Goal: Task Accomplishment & Management: Manage account settings

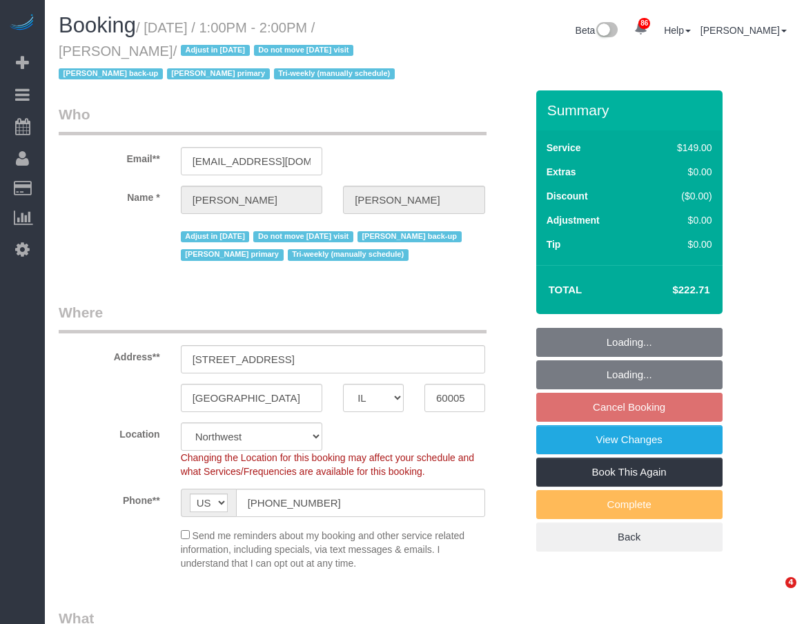
select select "IL"
select select "number:1"
select select "number:65"
select select "number:139"
select select "number:105"
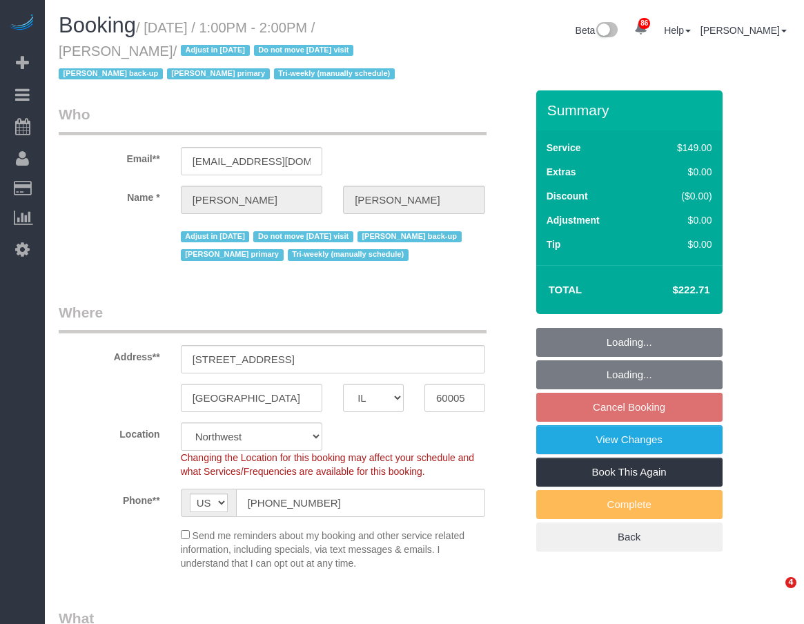
select select "number:98"
select select "number:141"
select select "number:143"
select select "3"
select select "4"
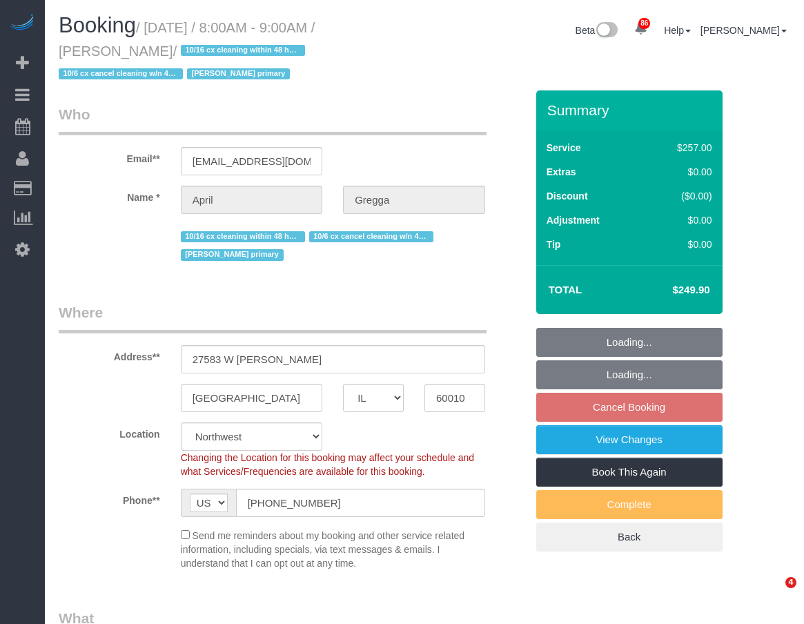
select select "IL"
select select "512"
select select "4"
select select "number:1"
select select "number:65"
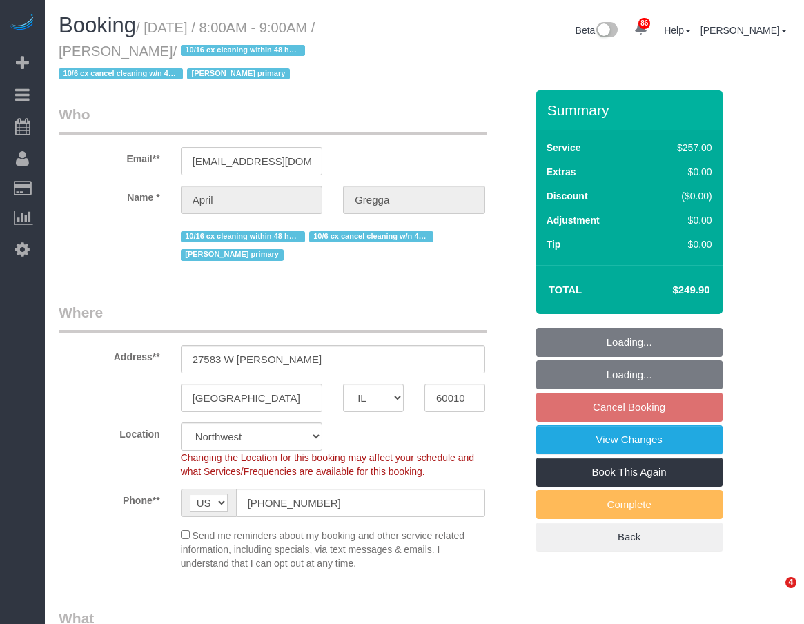
select select "number:139"
select select "number:104"
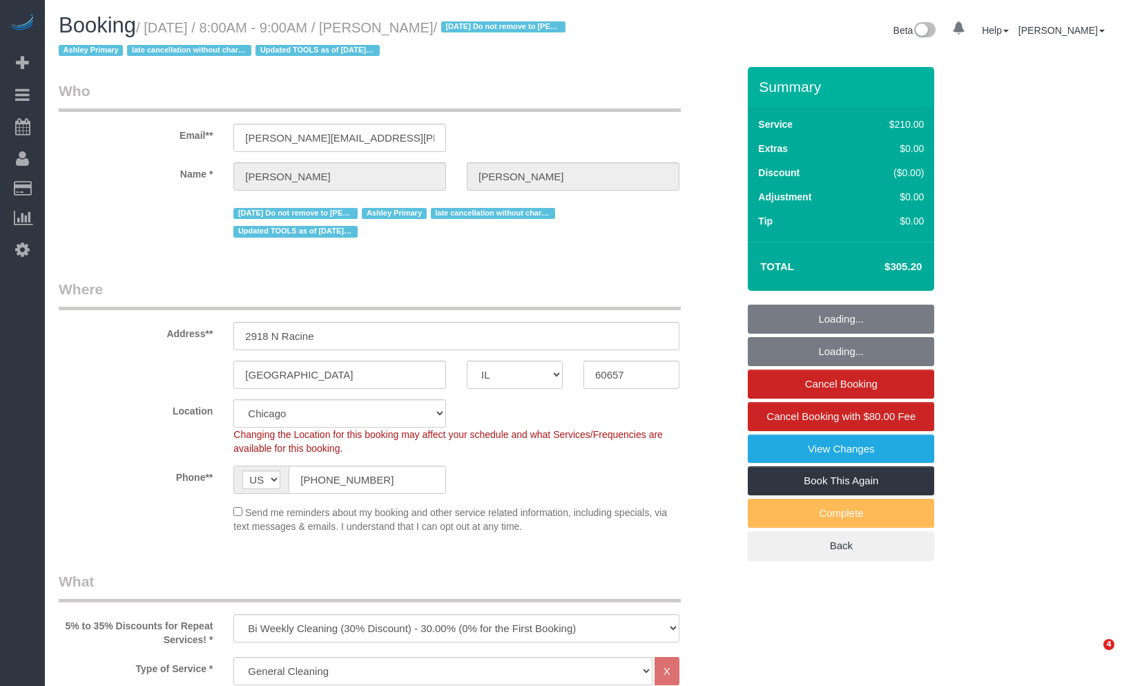
select select "IL"
select select "512"
select select "4"
select select "string:fspay-1455eeb4-d992-4c7c-a082-5b71c23a100a"
select select "spot1"
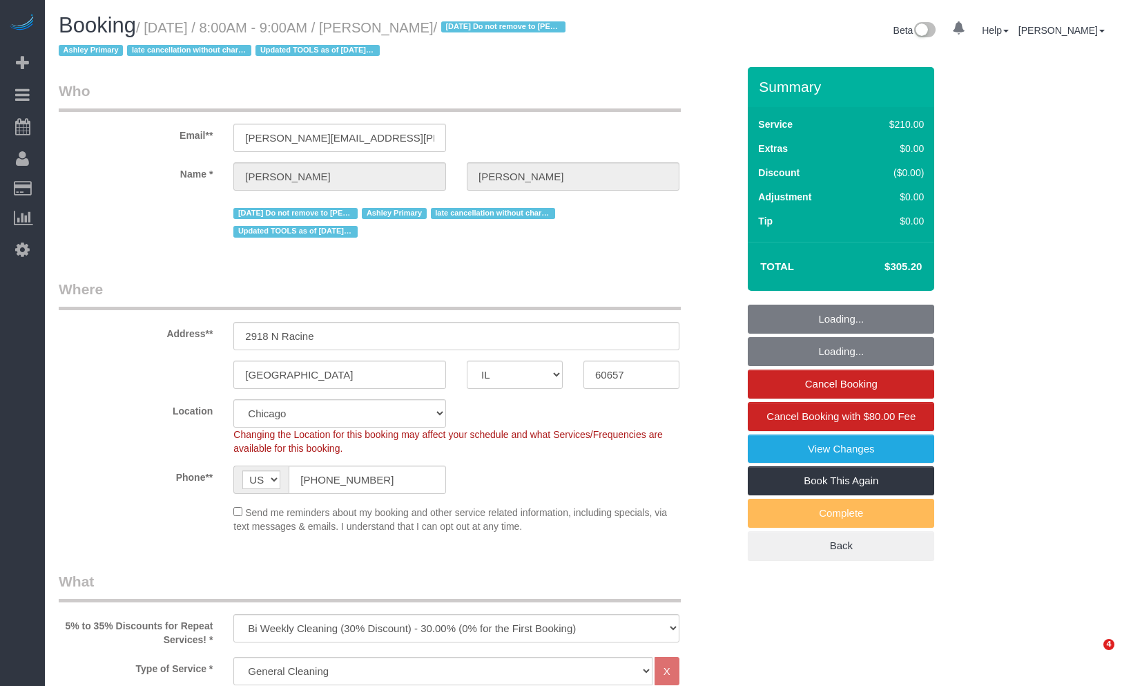
select select "number:1"
select select "number:66"
select select "number:139"
select select "number:106"
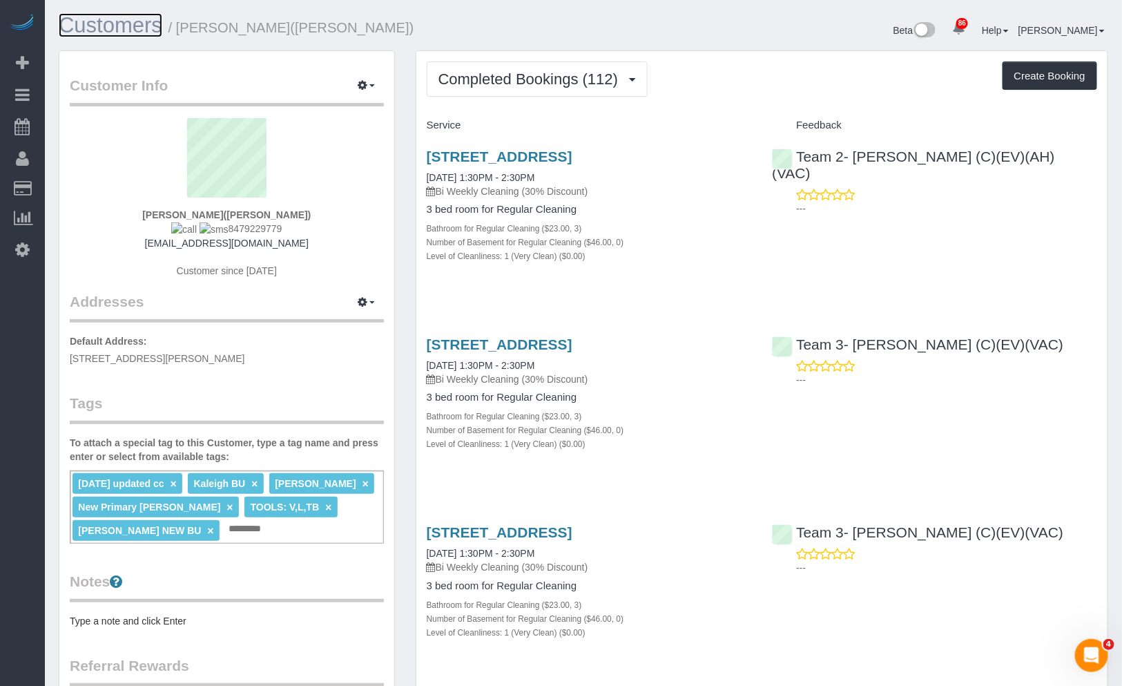
click at [124, 28] on link "Customers" at bounding box center [111, 25] width 104 height 24
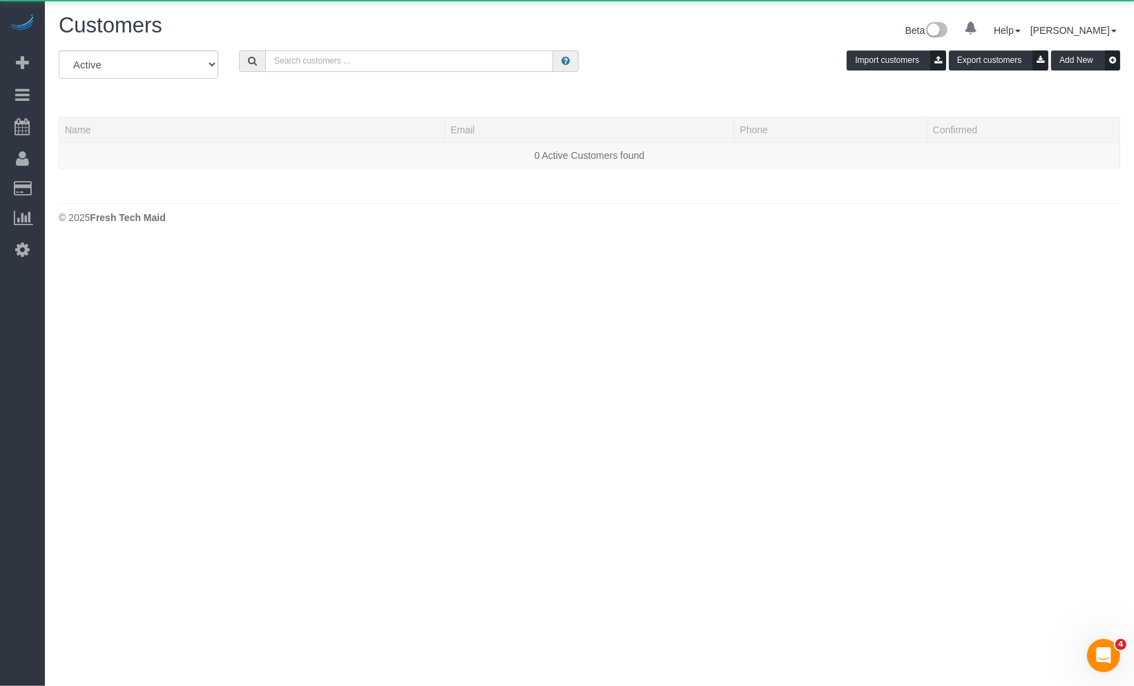
click at [405, 60] on input "text" at bounding box center [409, 60] width 288 height 21
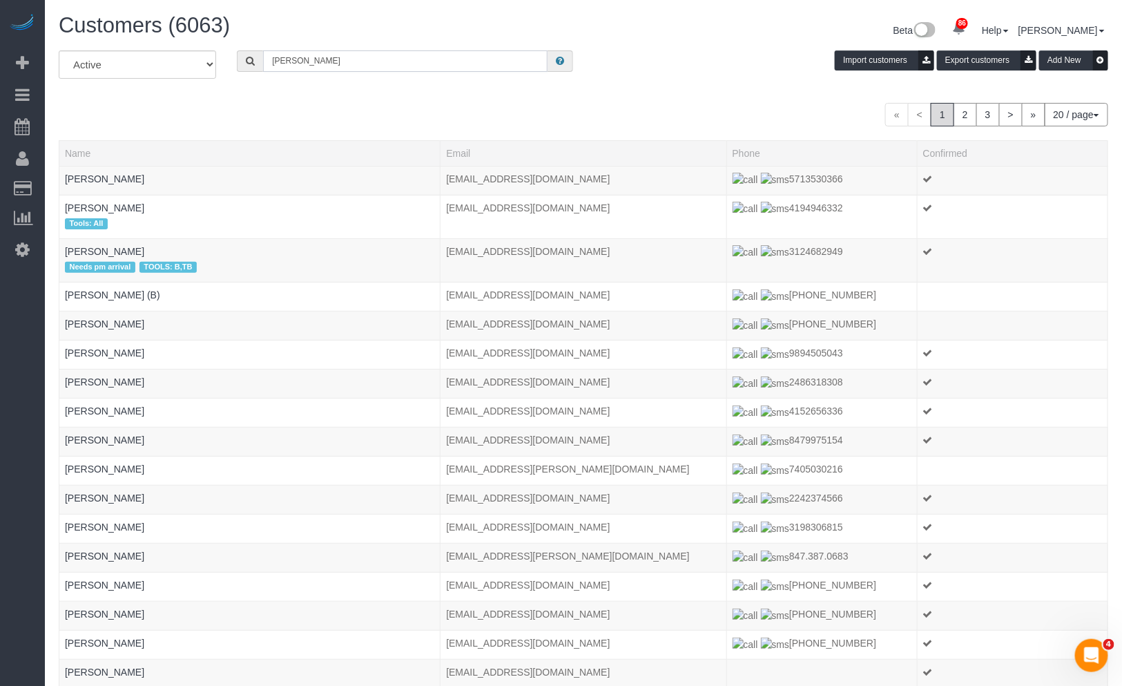
type input "[PERSON_NAME] (M)"
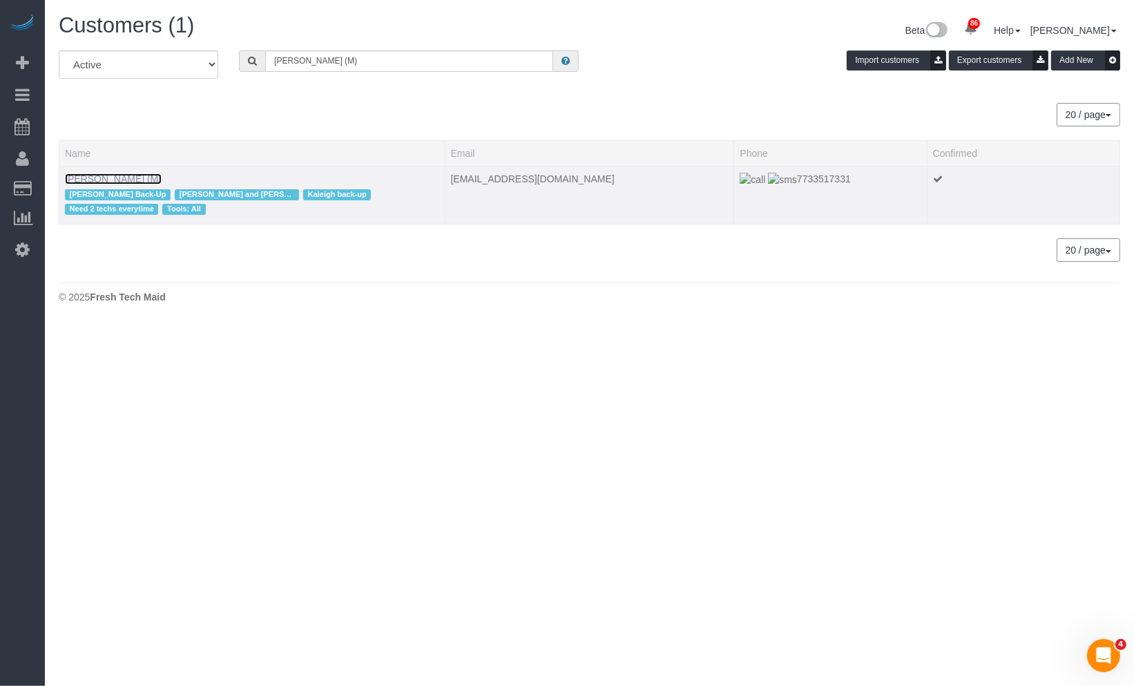
drag, startPoint x: 93, startPoint y: 180, endPoint x: 115, endPoint y: 166, distance: 26.1
click at [93, 180] on link "Meg Madison (M)" at bounding box center [113, 178] width 97 height 11
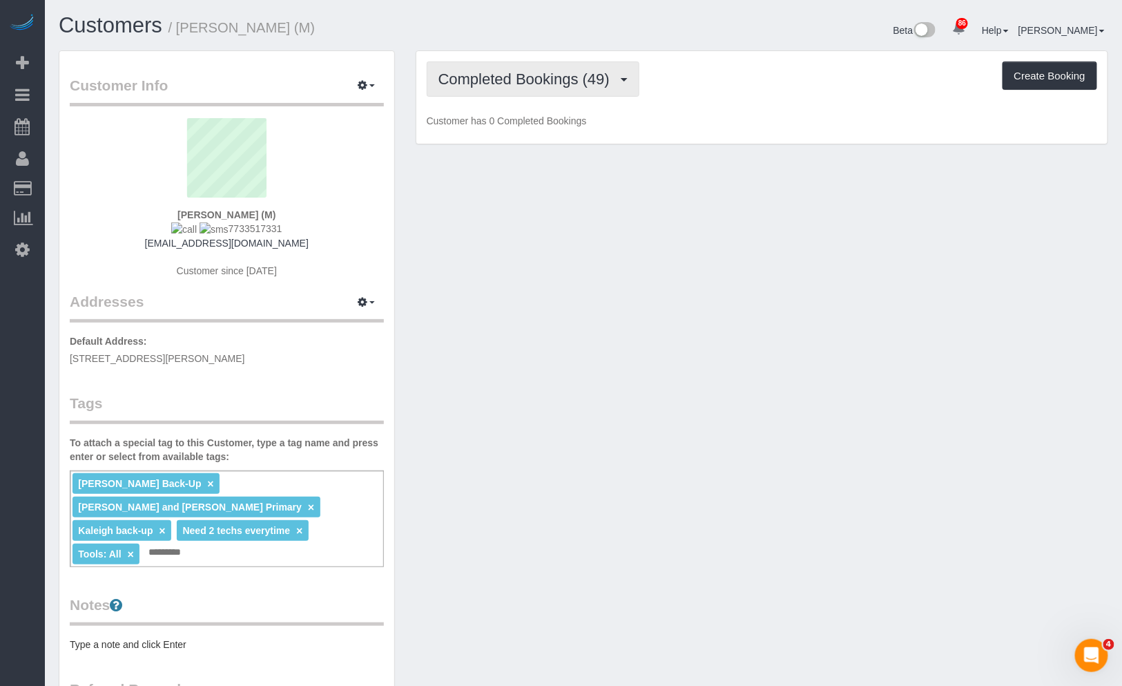
click at [568, 70] on span "Completed Bookings (49)" at bounding box center [527, 78] width 178 height 17
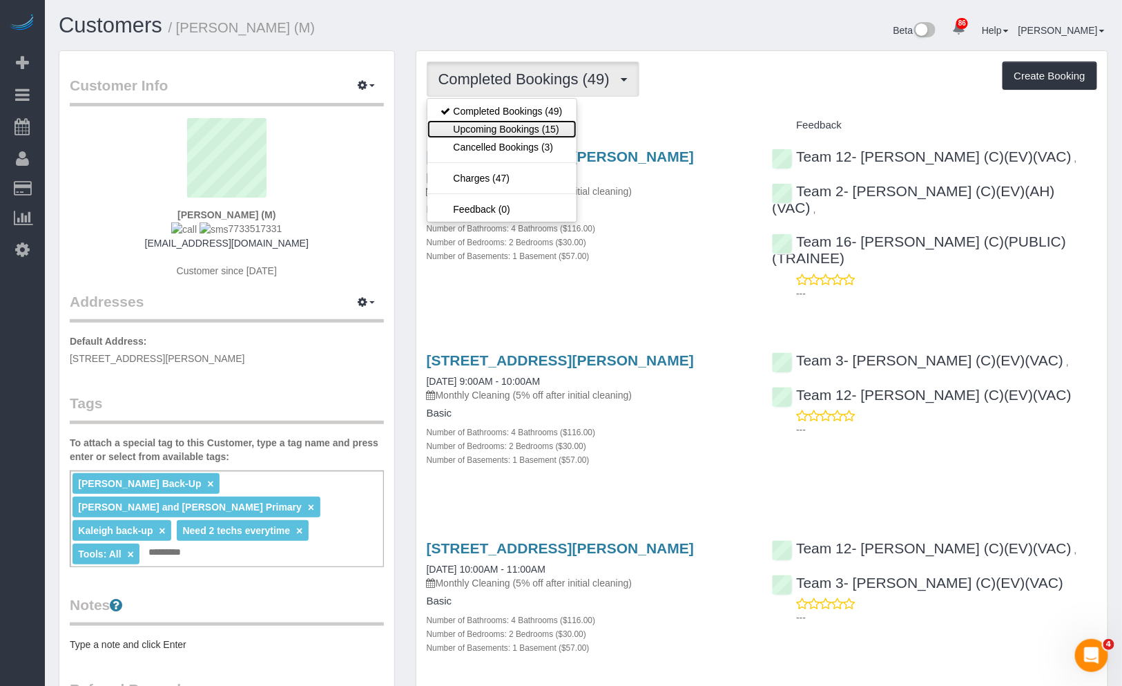
click at [533, 120] on link "Upcoming Bookings (15)" at bounding box center [501, 129] width 149 height 18
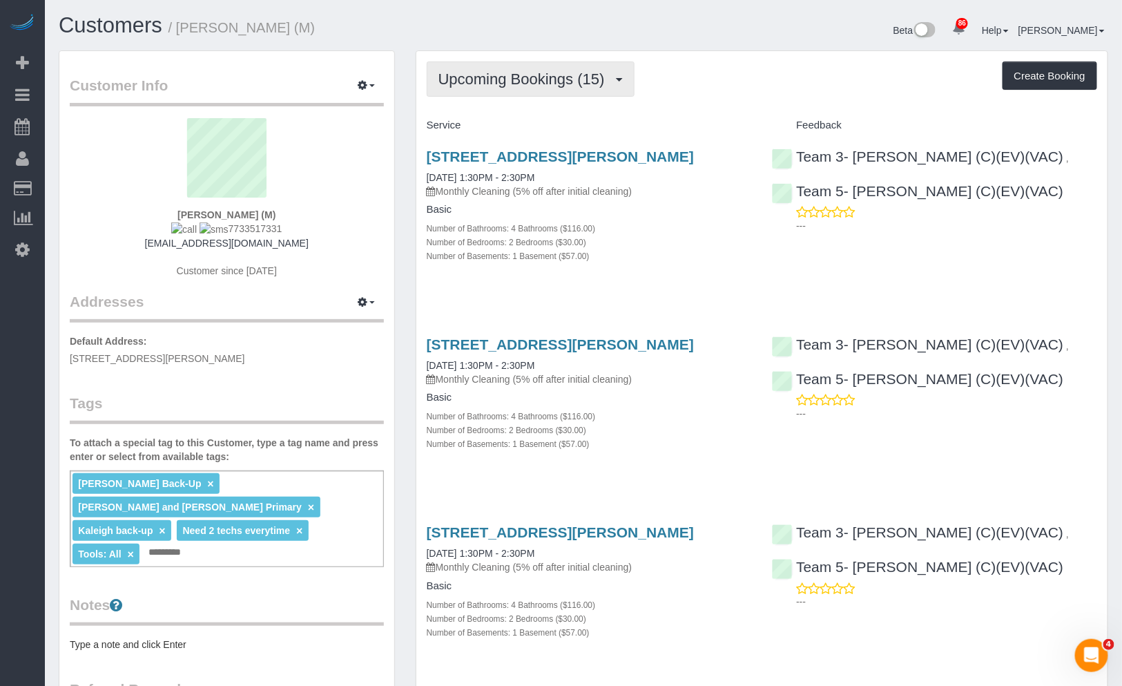
click at [580, 77] on span "Upcoming Bookings (15)" at bounding box center [524, 78] width 173 height 17
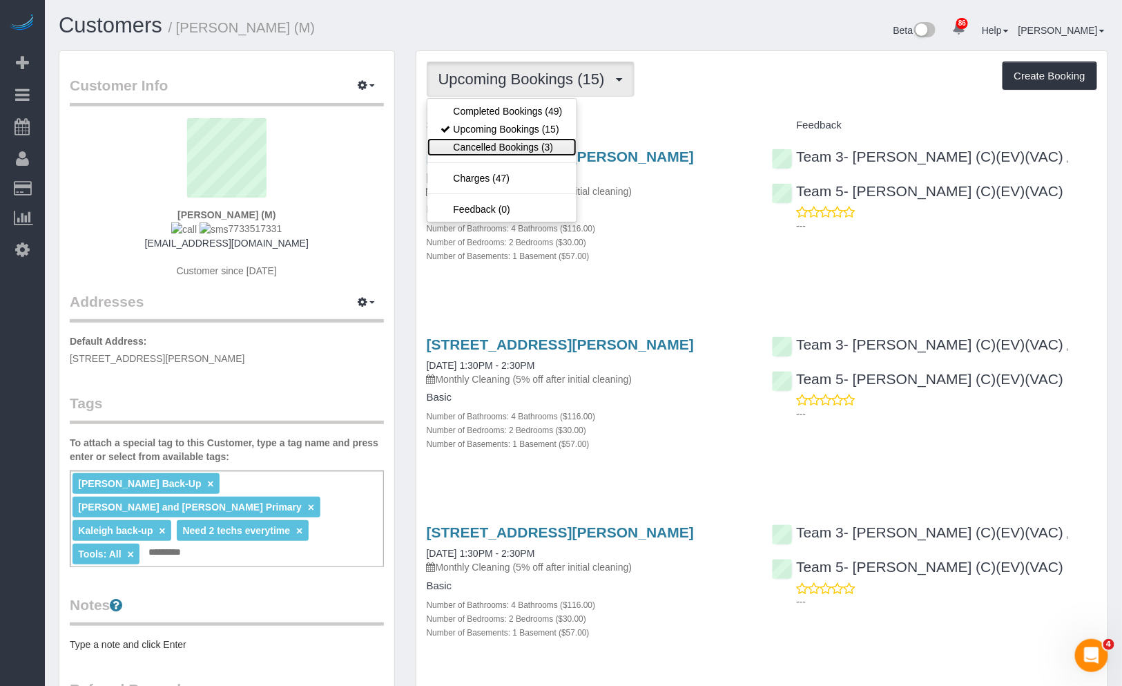
click at [548, 155] on link "Cancelled Bookings (3)" at bounding box center [501, 147] width 149 height 18
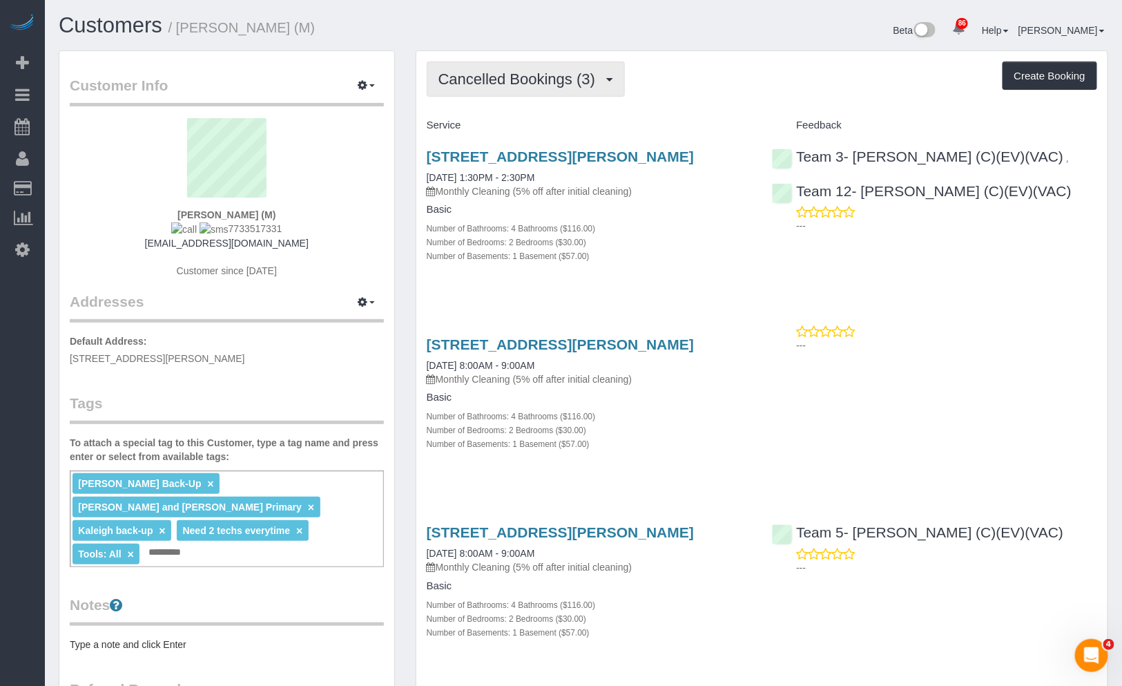
click at [552, 79] on span "Cancelled Bookings (3)" at bounding box center [520, 78] width 164 height 17
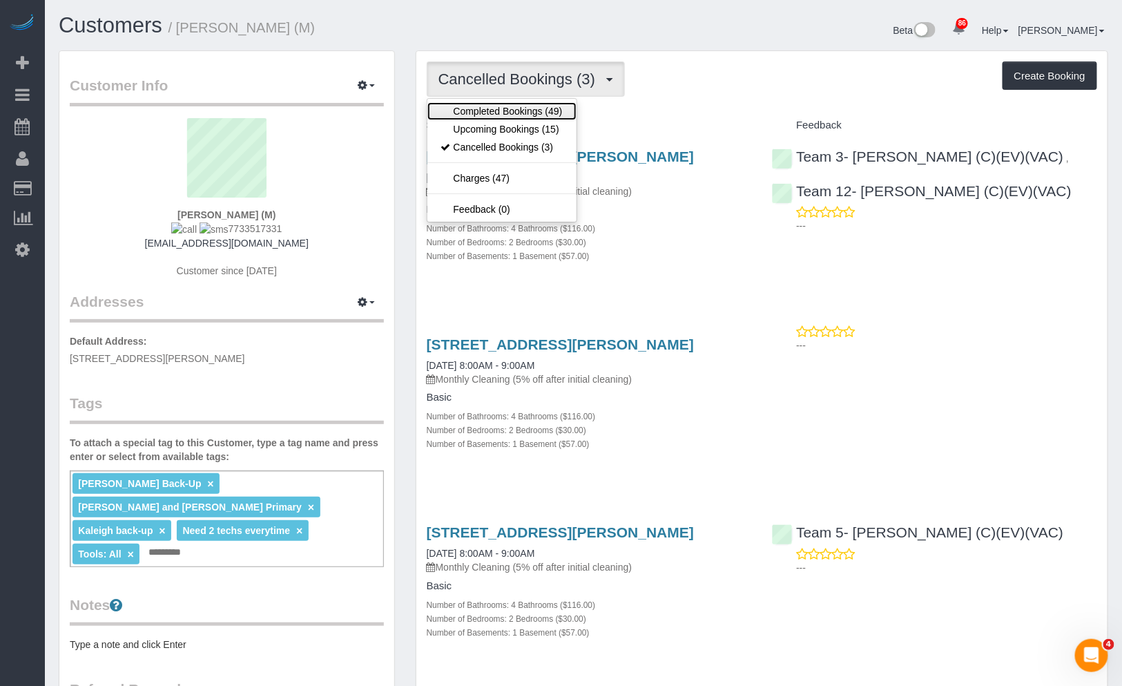
click at [523, 111] on link "Completed Bookings (49)" at bounding box center [501, 111] width 149 height 18
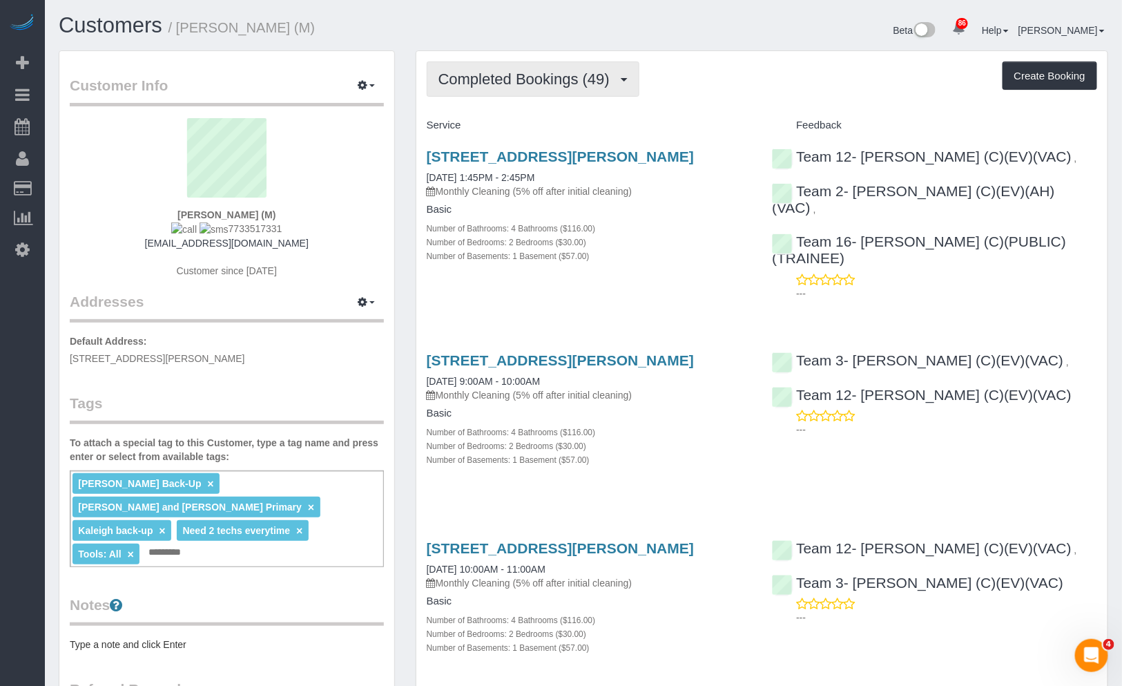
click at [530, 75] on span "Completed Bookings (49)" at bounding box center [527, 78] width 178 height 17
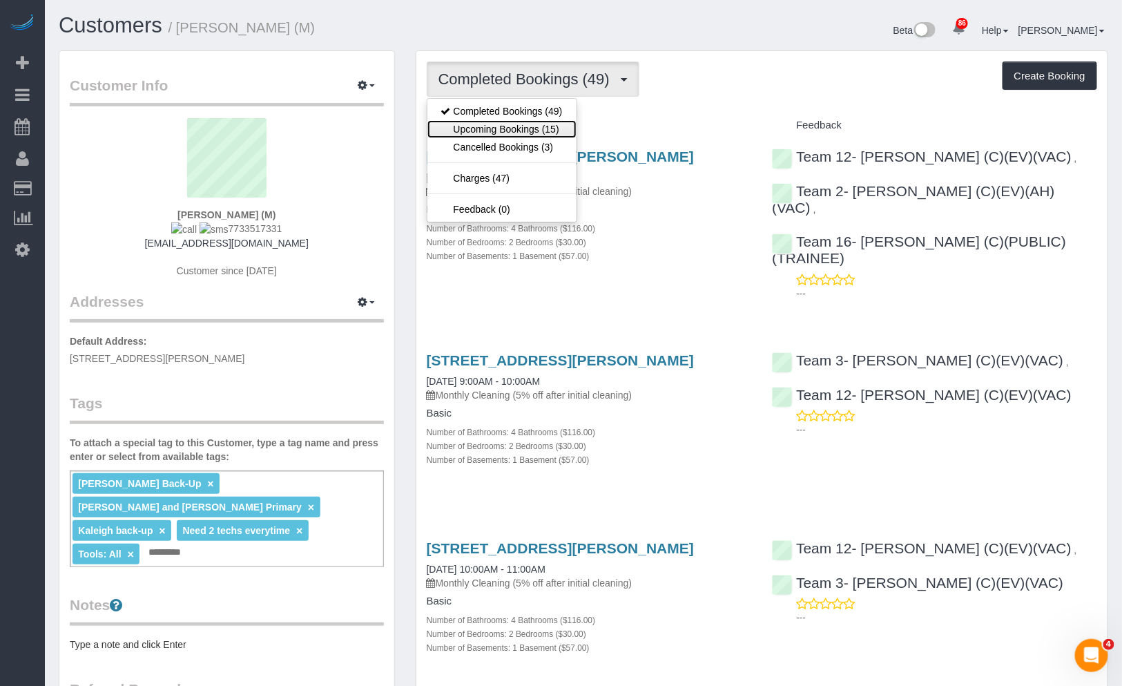
click at [557, 129] on link "Upcoming Bookings (15)" at bounding box center [501, 129] width 149 height 18
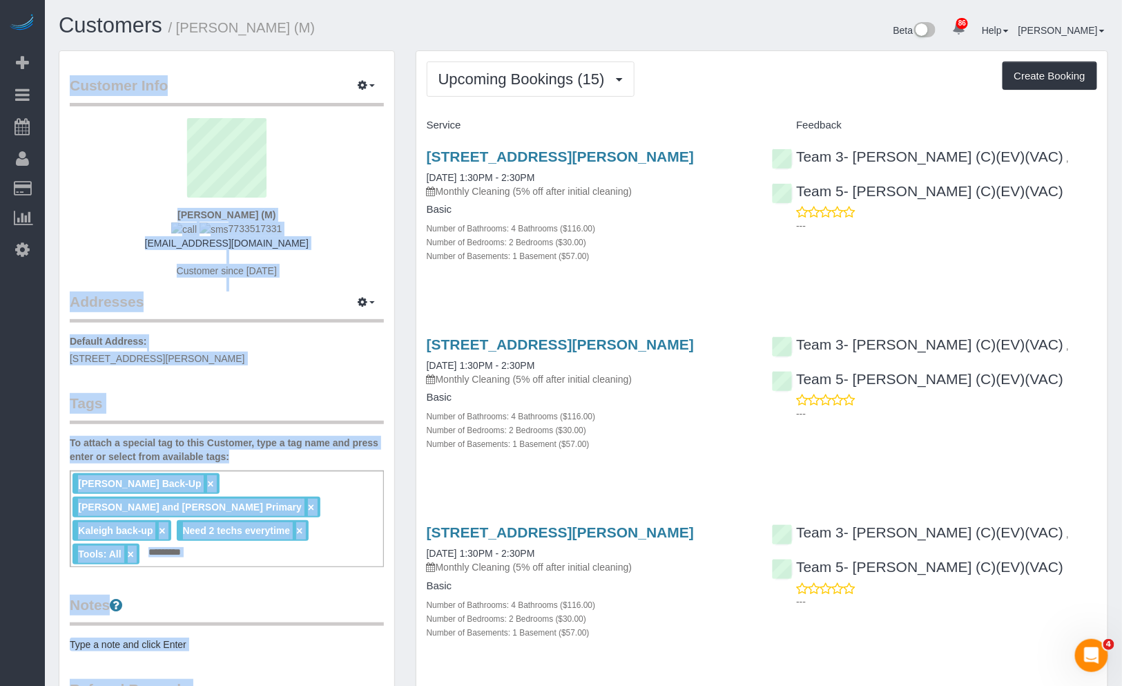
click at [561, 70] on span "Upcoming Bookings (15)" at bounding box center [524, 78] width 173 height 17
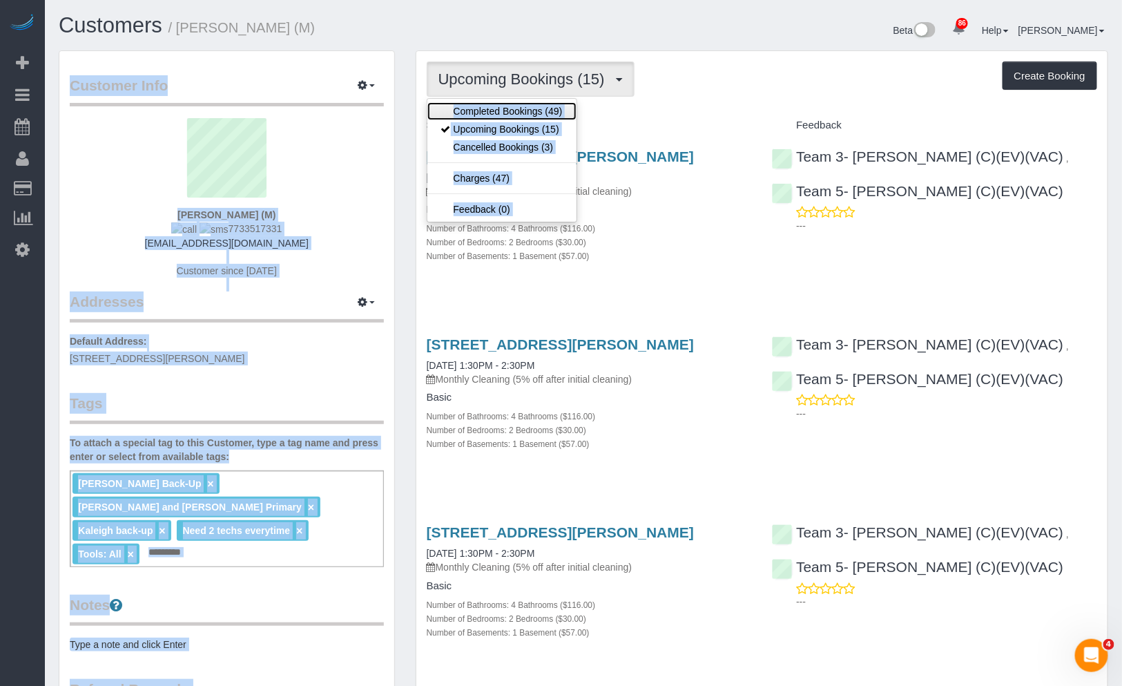
click at [532, 112] on link "Completed Bookings (49)" at bounding box center [501, 111] width 149 height 18
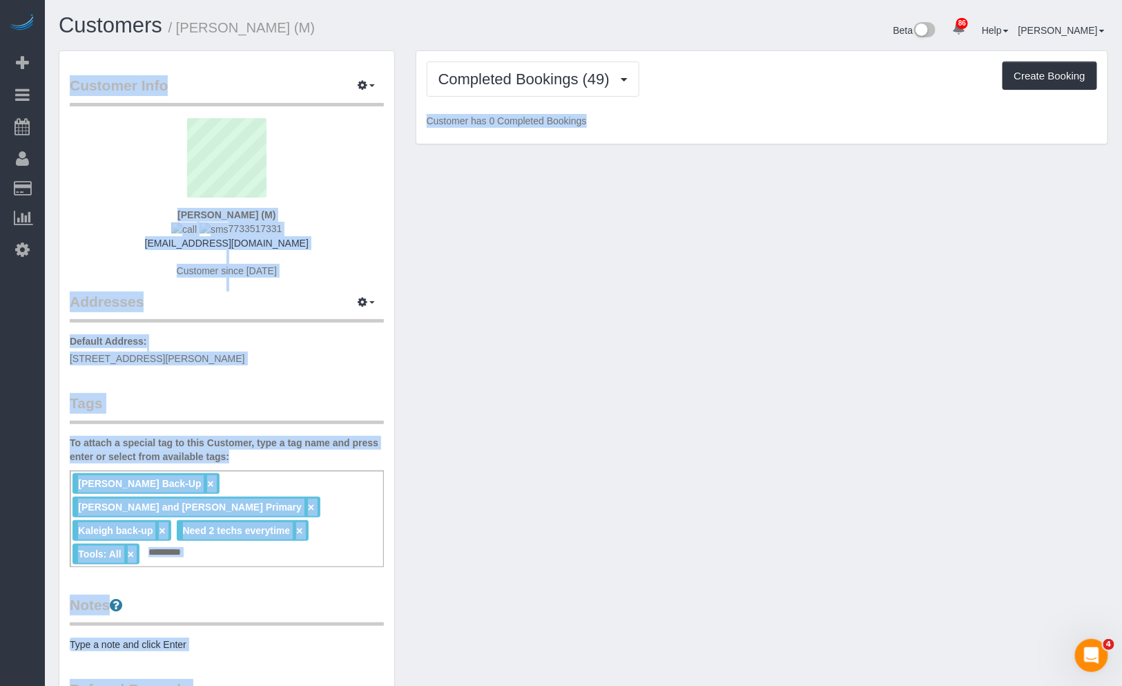
click at [708, 98] on div "Completed Bookings (49) Completed Bookings (49) Upcoming Bookings (15) Cancelle…" at bounding box center [761, 97] width 691 height 93
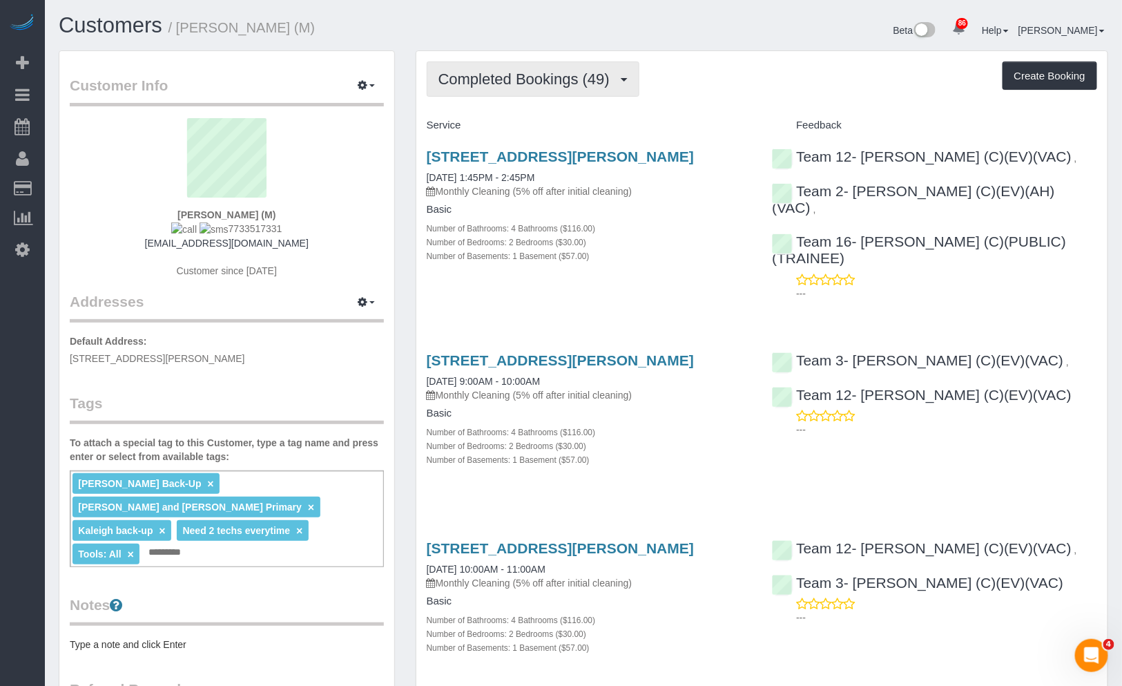
click at [535, 69] on button "Completed Bookings (49)" at bounding box center [533, 78] width 213 height 35
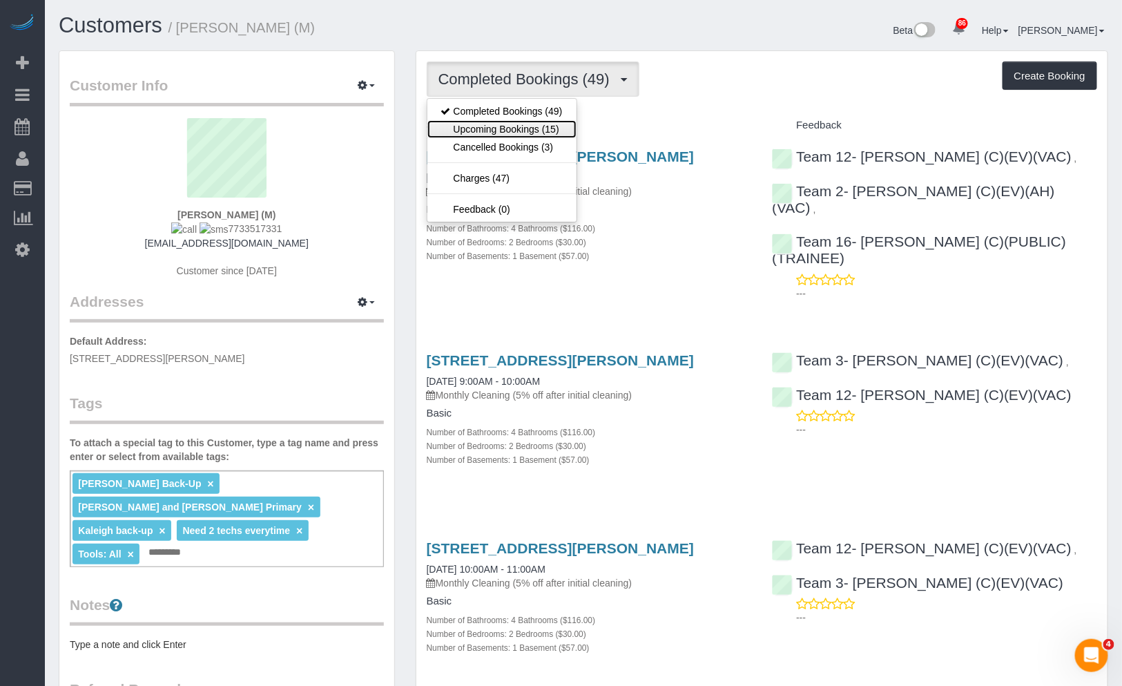
click at [539, 134] on link "Upcoming Bookings (15)" at bounding box center [501, 129] width 149 height 18
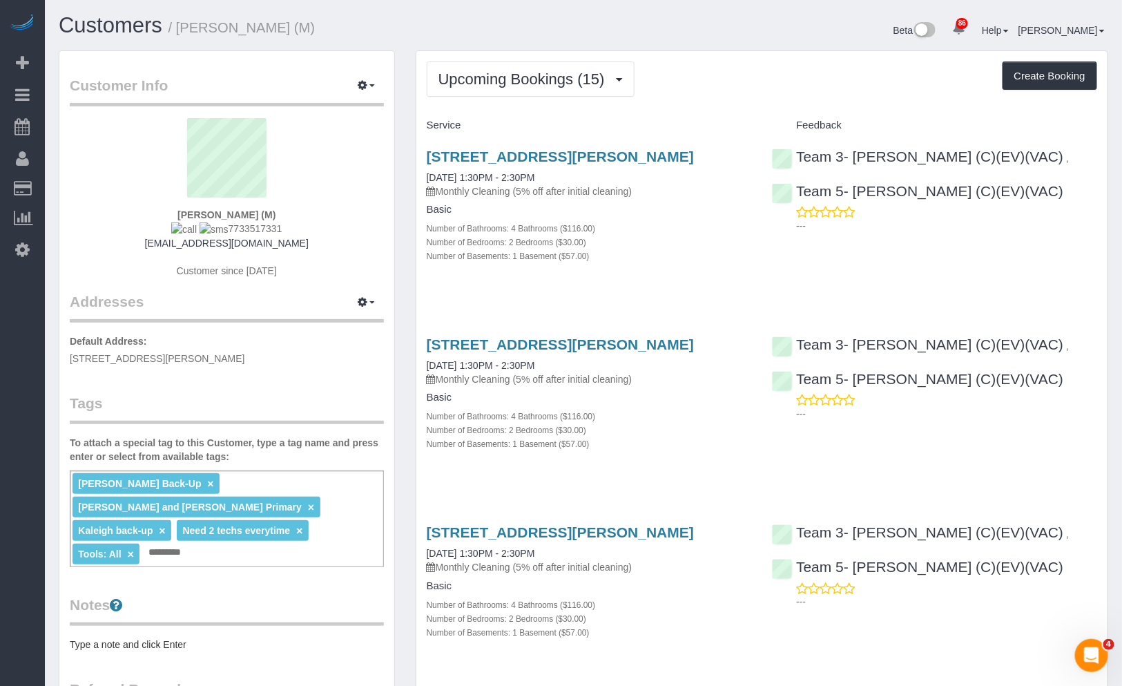
click at [835, 649] on div "1141 Darrow Avenue, Evanston, IL 60202 12/10/2025 1:30PM - 2:30PM Monthly Clean…" at bounding box center [761, 588] width 691 height 153
click at [121, 29] on link "Customers" at bounding box center [111, 25] width 104 height 24
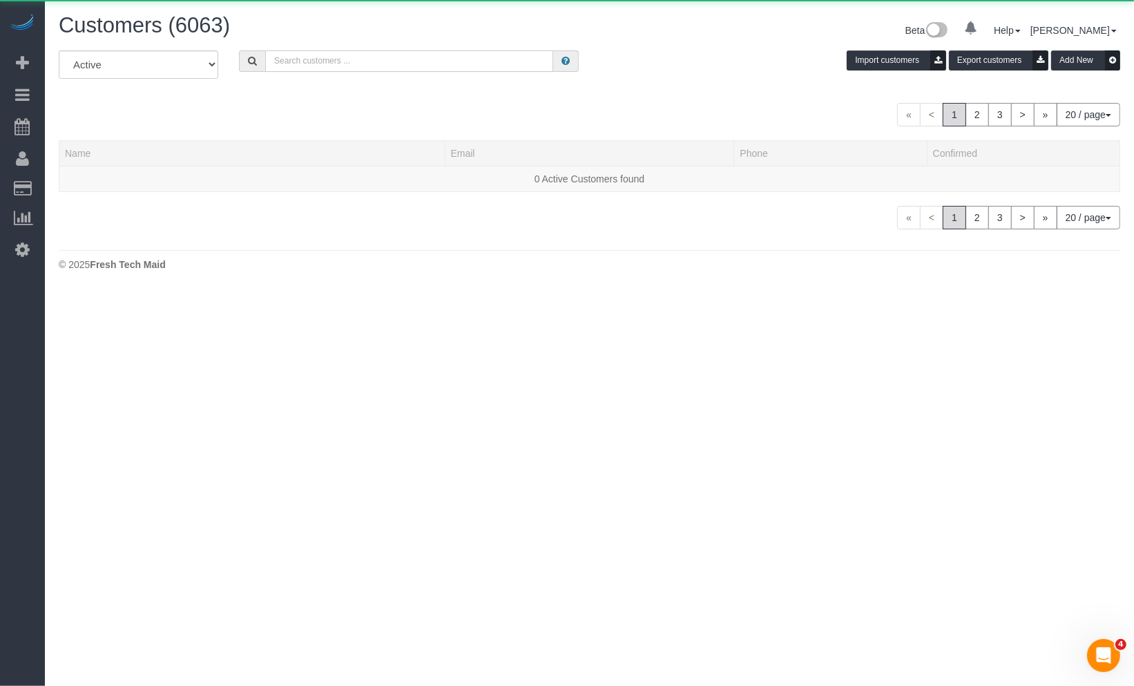
click at [428, 69] on input "text" at bounding box center [409, 60] width 288 height 21
paste input "Maggie Murphy"
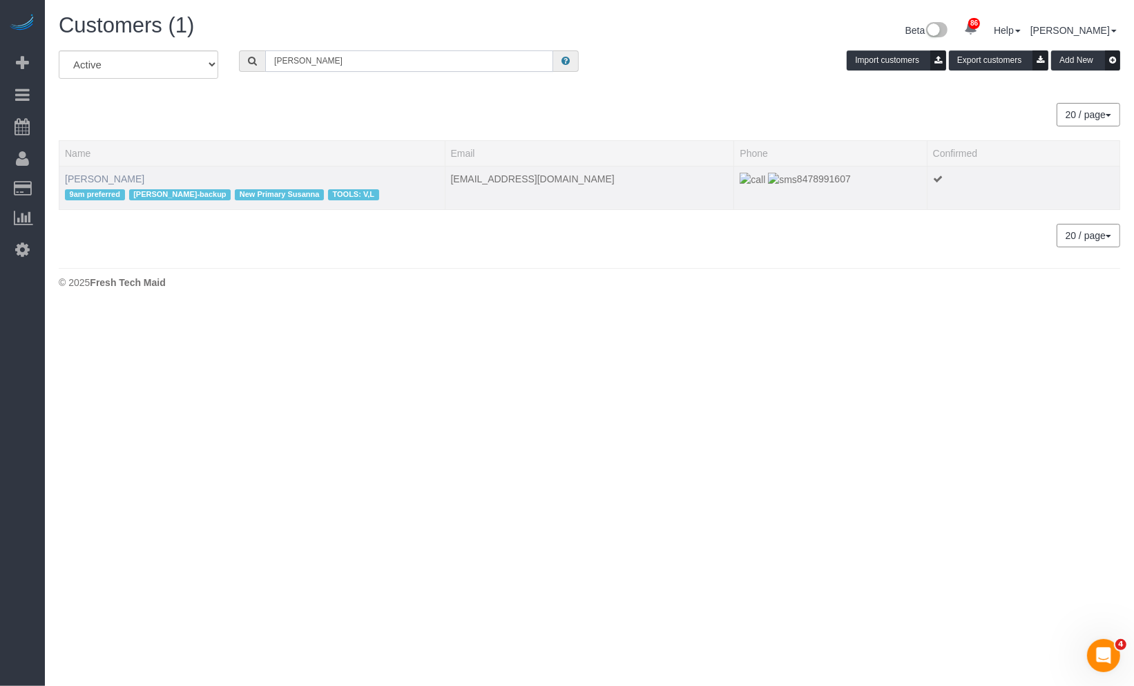
type input "Maggie Murphy"
click at [105, 180] on link "Maggie Murphy" at bounding box center [104, 178] width 79 height 11
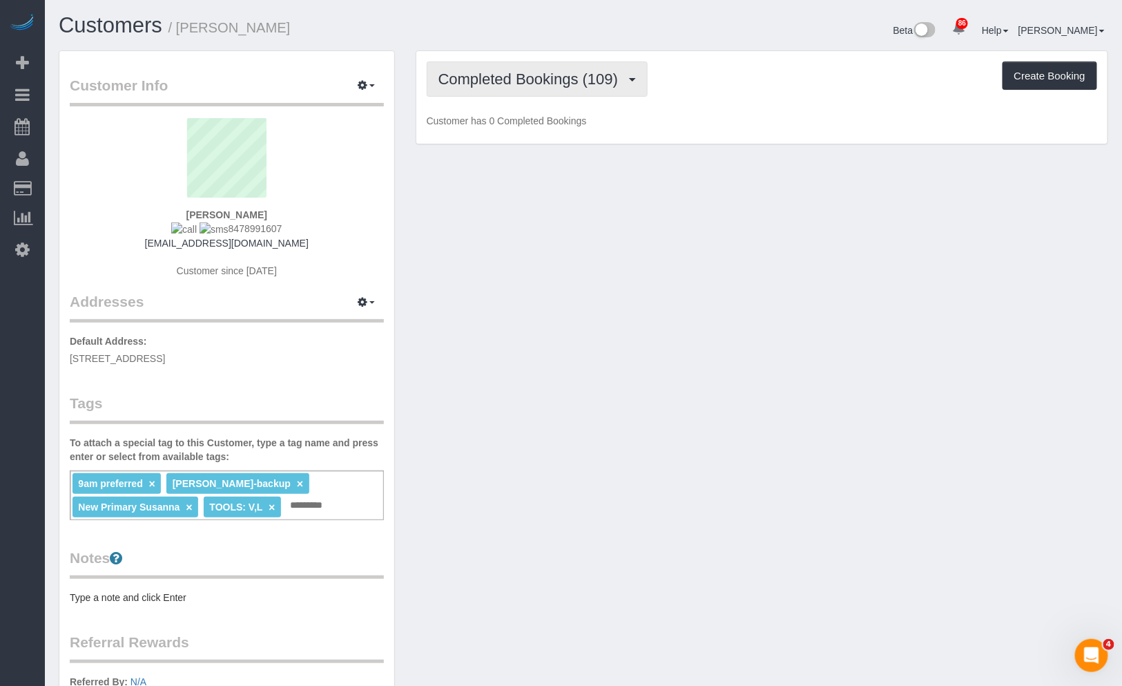
click at [564, 88] on button "Completed Bookings (109)" at bounding box center [538, 78] width 222 height 35
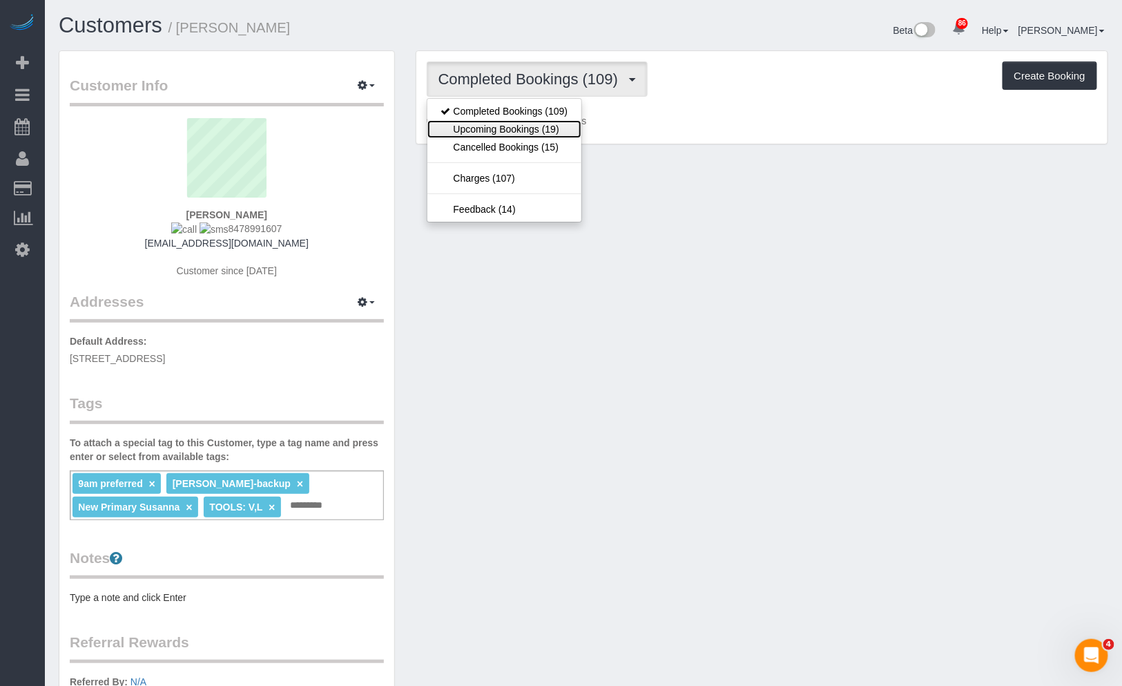
click at [564, 124] on link "Upcoming Bookings (19)" at bounding box center [504, 129] width 155 height 18
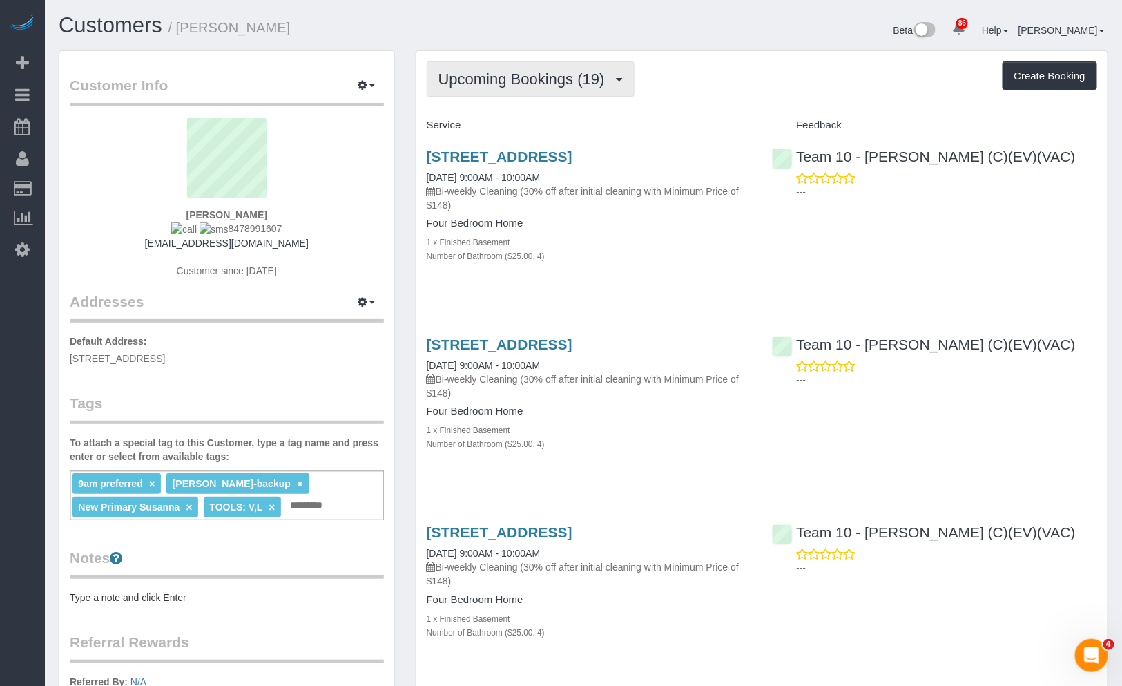
click at [514, 88] on button "Upcoming Bookings (19)" at bounding box center [531, 78] width 208 height 35
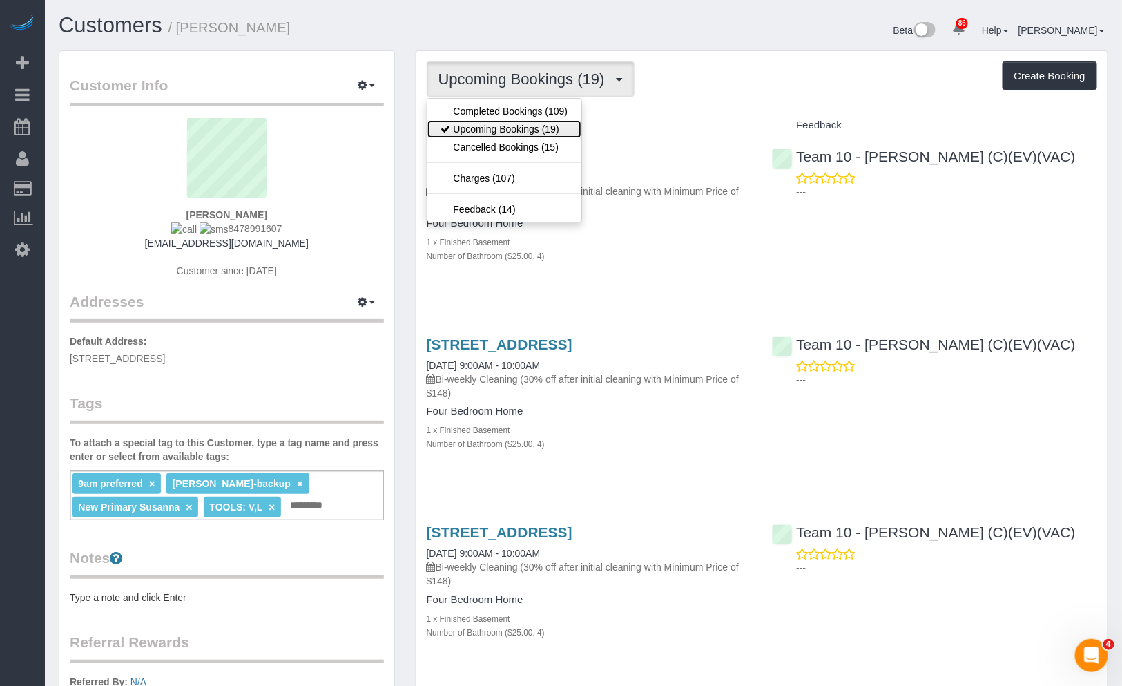
click at [519, 121] on link "Upcoming Bookings (19)" at bounding box center [504, 129] width 155 height 18
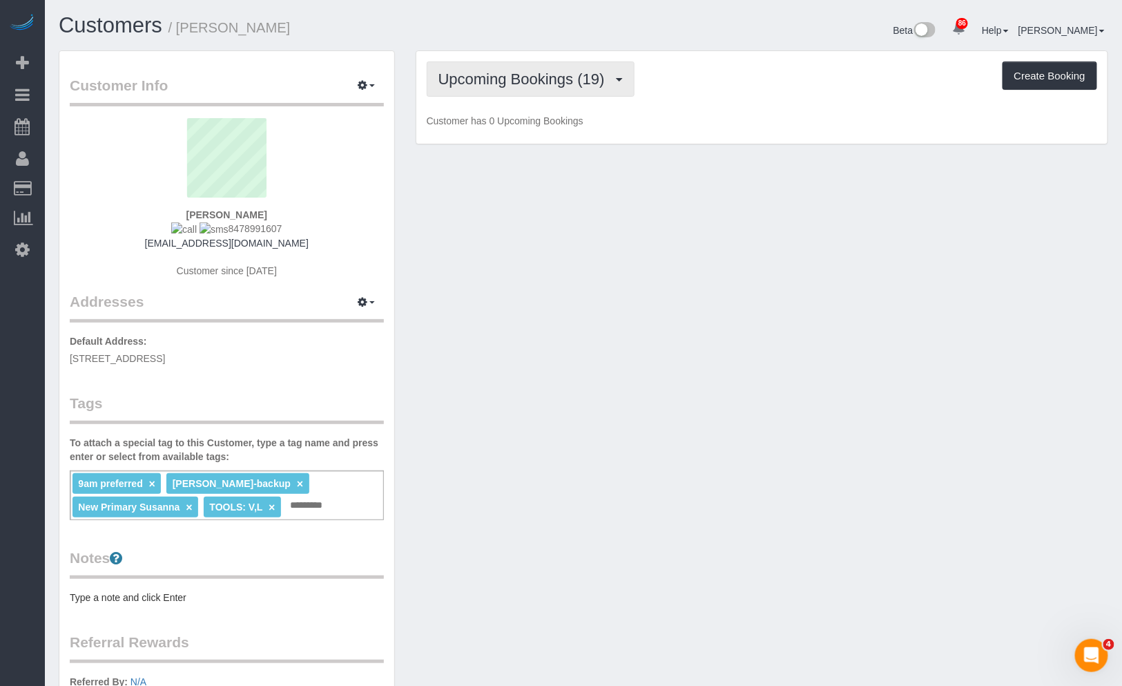
click at [520, 90] on button "Upcoming Bookings (19)" at bounding box center [531, 78] width 208 height 35
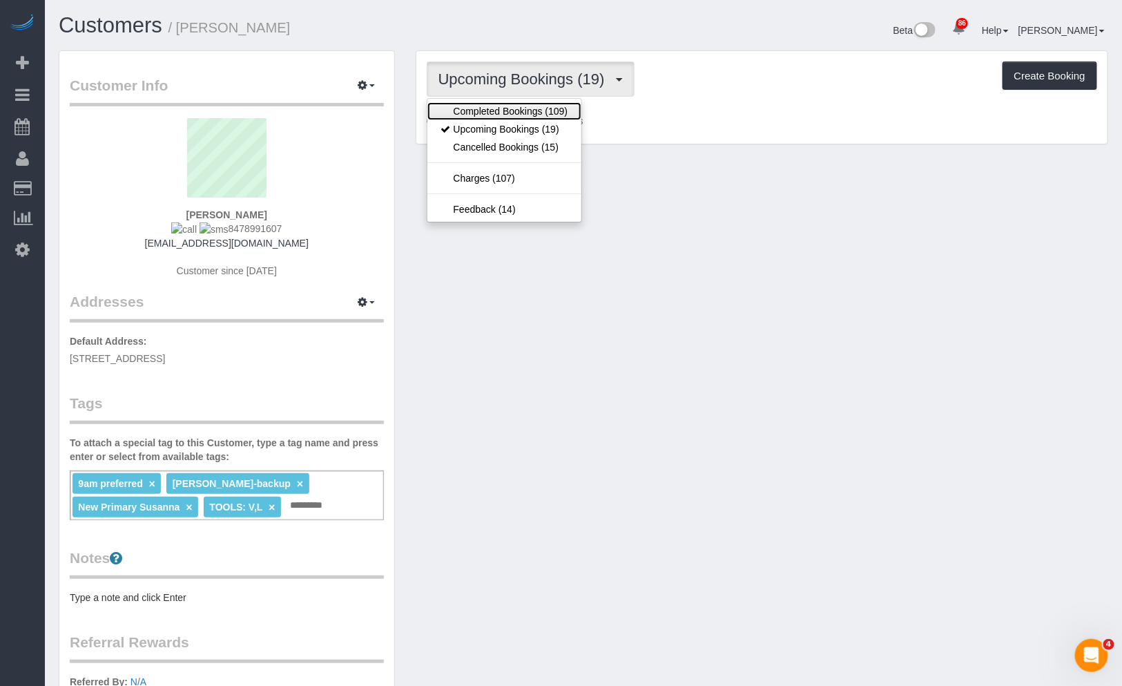
click at [525, 113] on link "Completed Bookings (109)" at bounding box center [504, 111] width 155 height 18
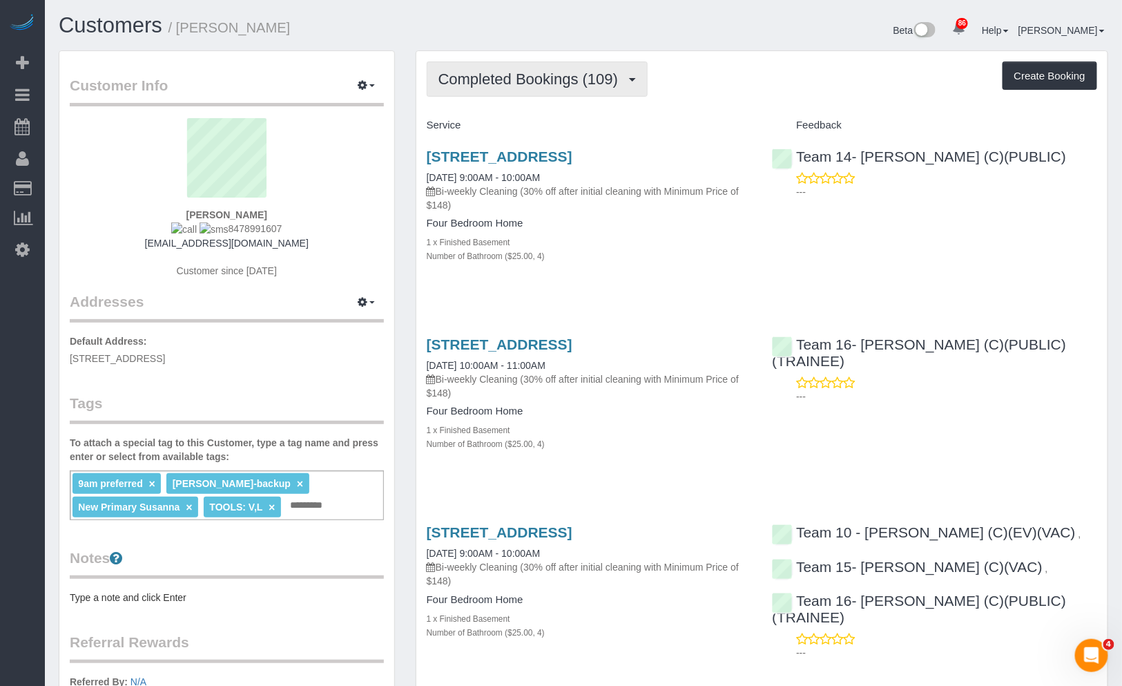
click at [535, 83] on span "Completed Bookings (109)" at bounding box center [531, 78] width 186 height 17
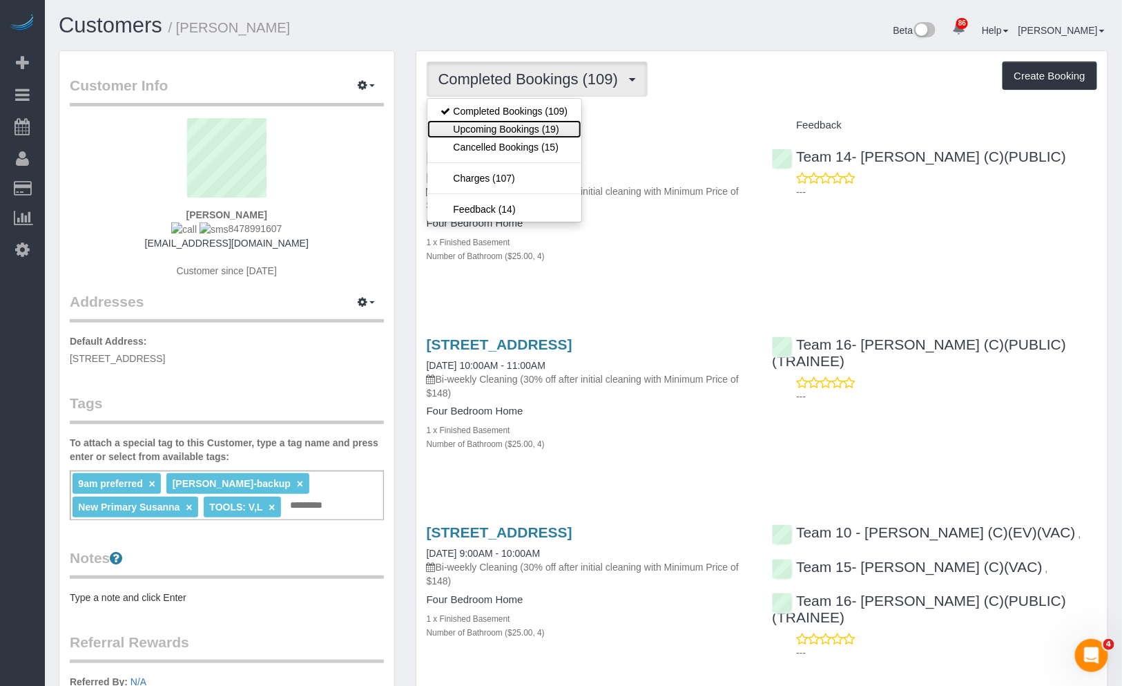
click at [530, 131] on link "Upcoming Bookings (19)" at bounding box center [504, 129] width 155 height 18
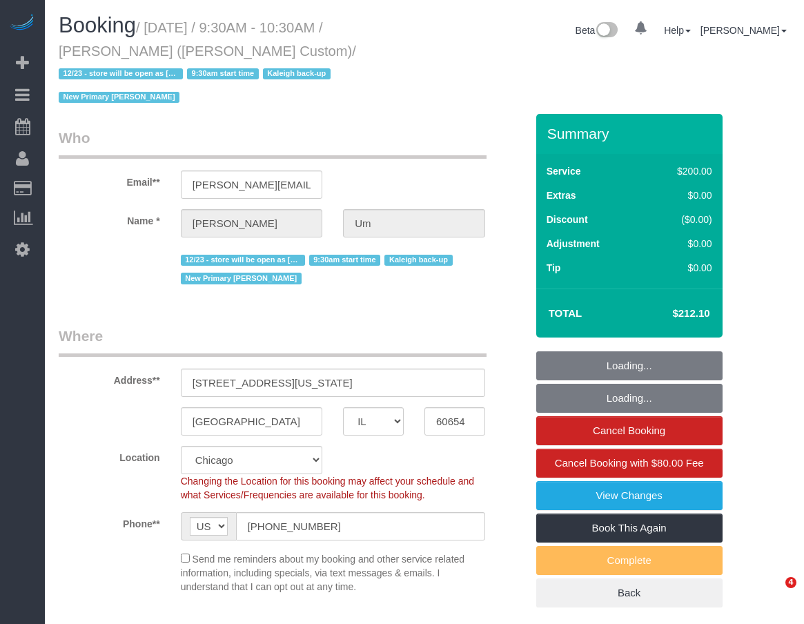
select select "IL"
select select "512"
select select "2"
select select "string:fspay-02be4c91-19f8-4229-8070-9e16dee21cb8"
select select "number:1"
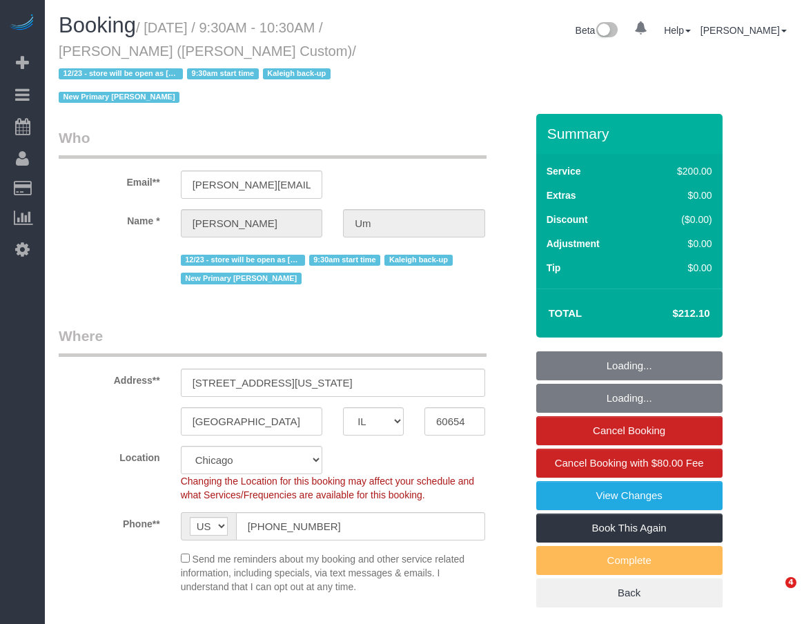
select select "number:58"
select select "number:139"
select select "number:108"
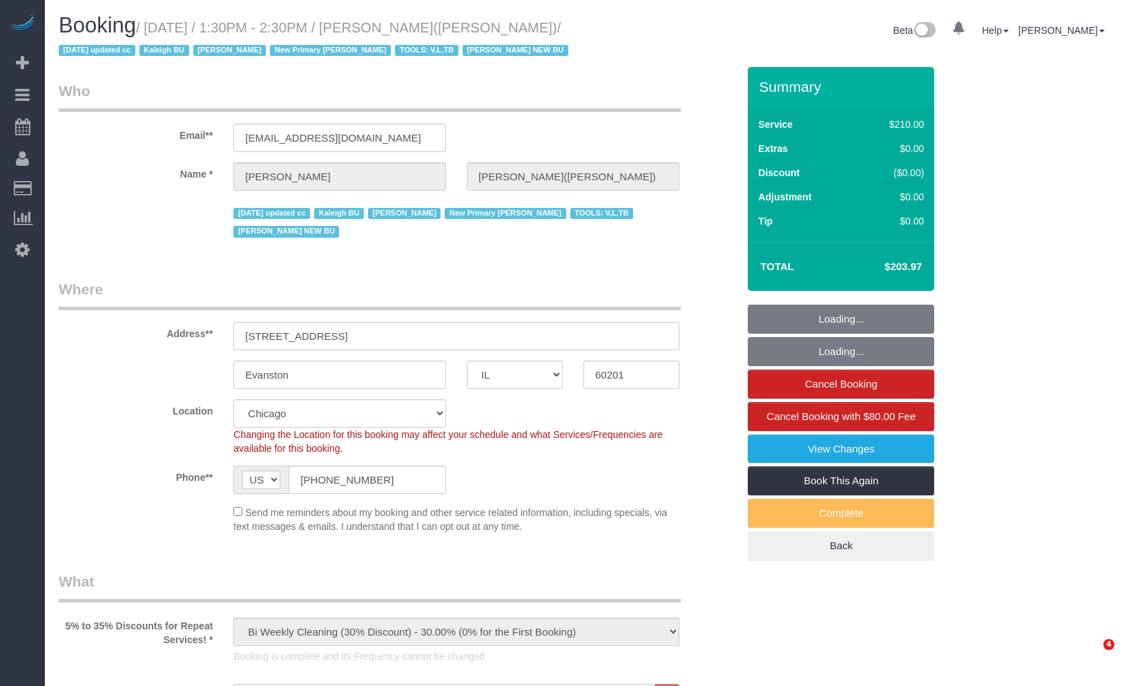
select select "IL"
select select "512"
select select "3"
select select "number:1"
select select "number:69"
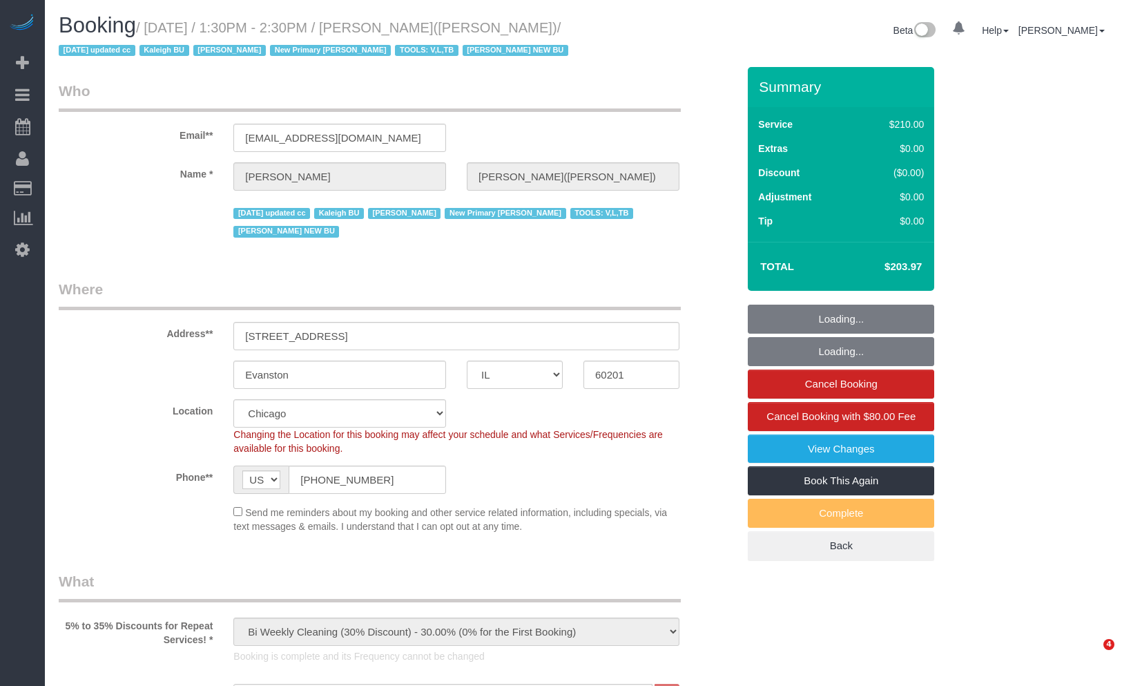
select select "number:138"
select select "number:107"
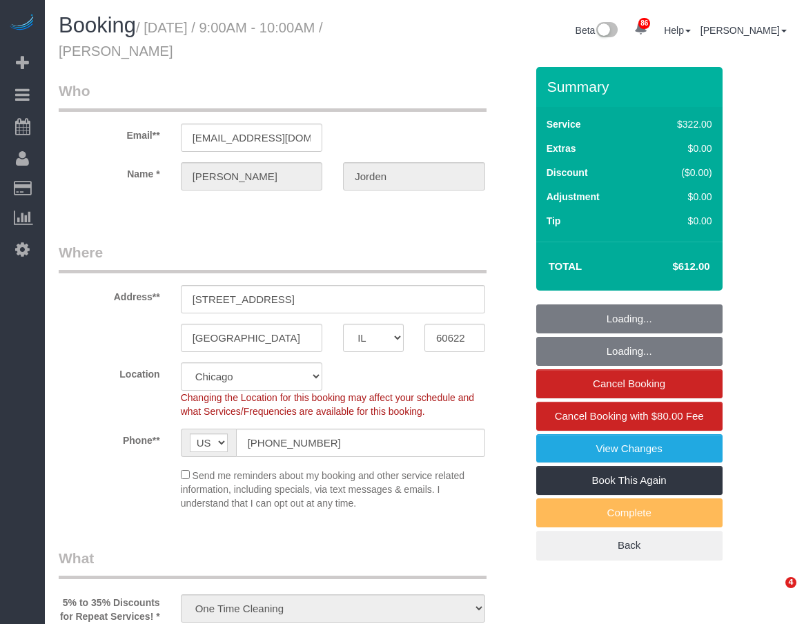
select select "IL"
select select "514"
select select "5"
select select "spot1"
select select "number:1"
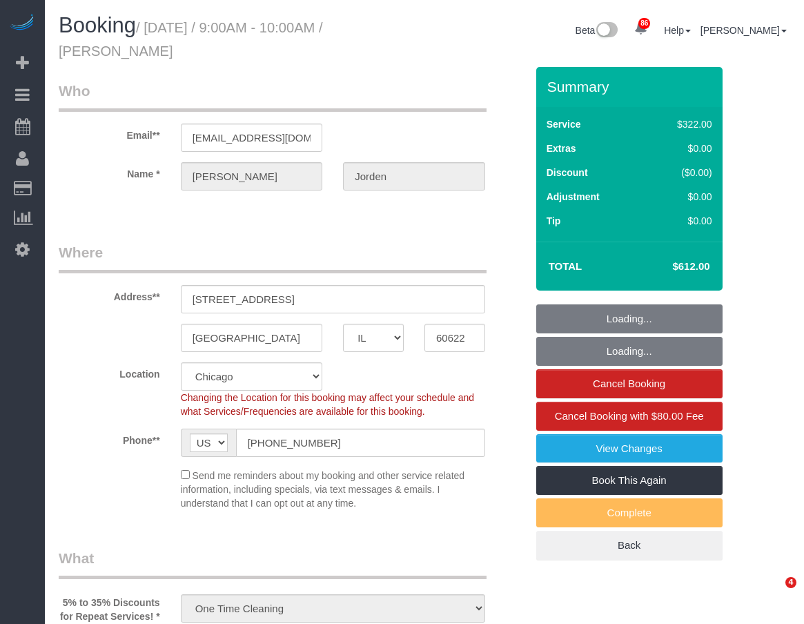
select select "number:58"
select select "number:139"
select select "number:108"
select select "IL"
select select "514"
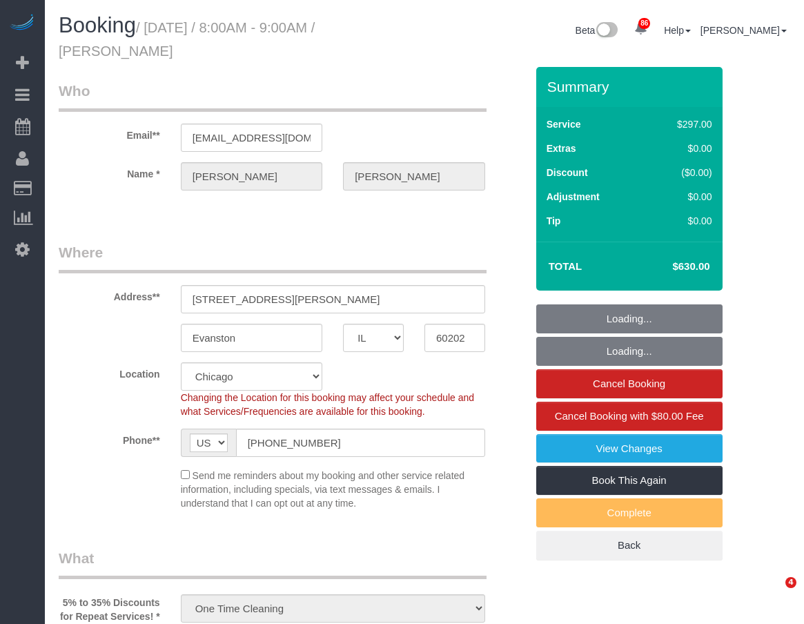
select select "2"
select select "5"
select select "spot1"
select select "number:1"
select select "number:58"
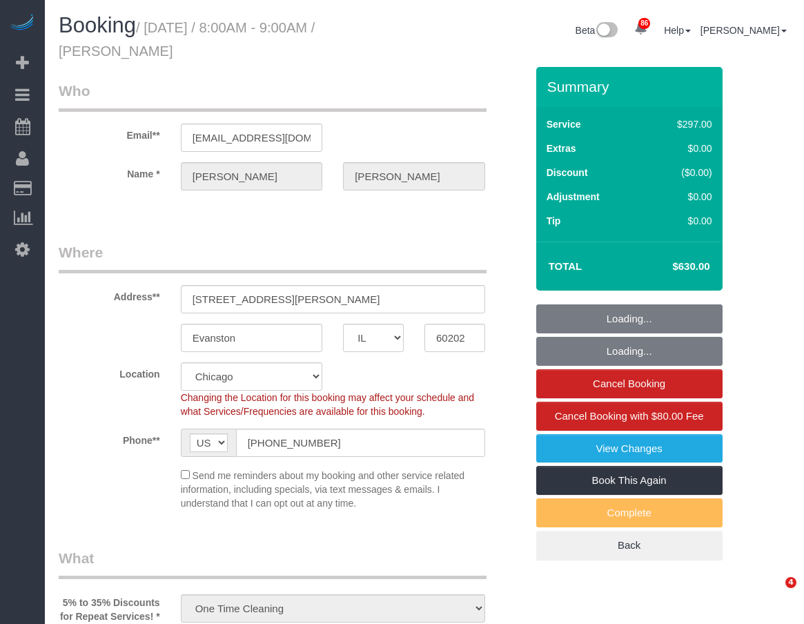
select select "number:139"
select select "number:108"
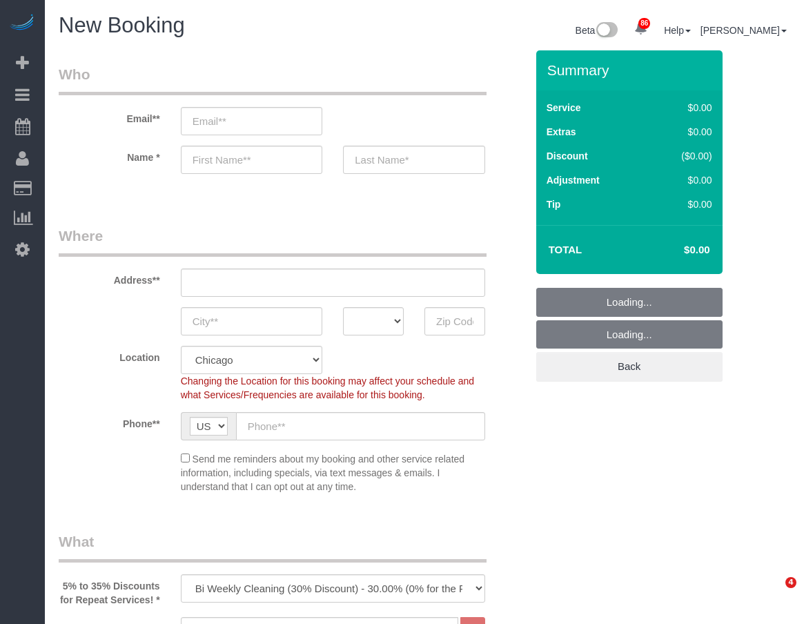
select select "512"
